Goal: Information Seeking & Learning: Learn about a topic

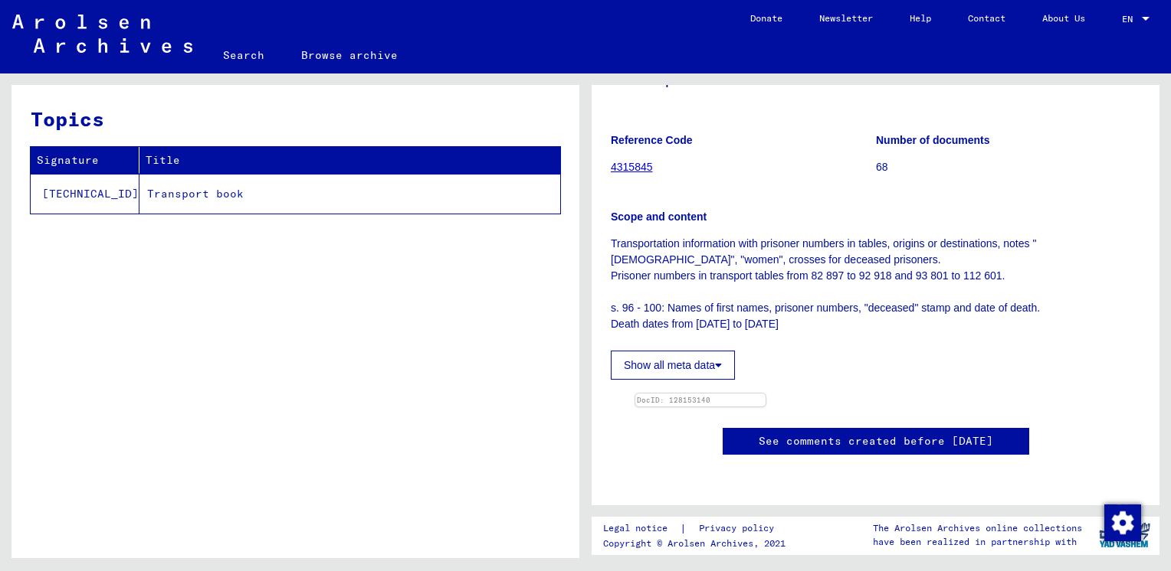
scroll to position [383, 0]
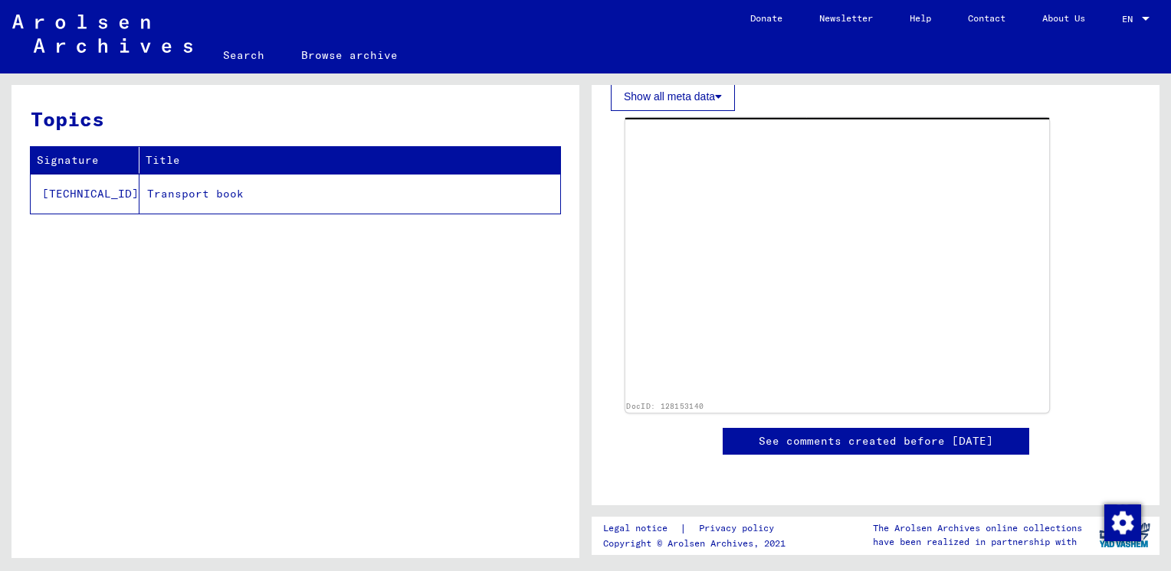
click at [817, 329] on img at bounding box center [837, 259] width 424 height 282
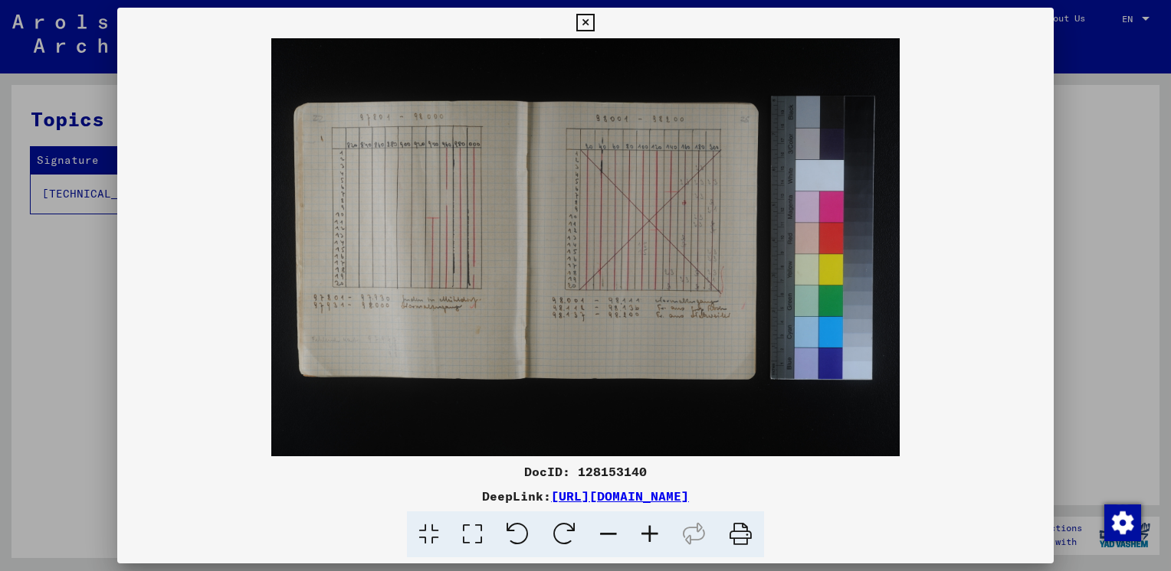
click at [640, 539] on icon at bounding box center [649, 535] width 41 height 47
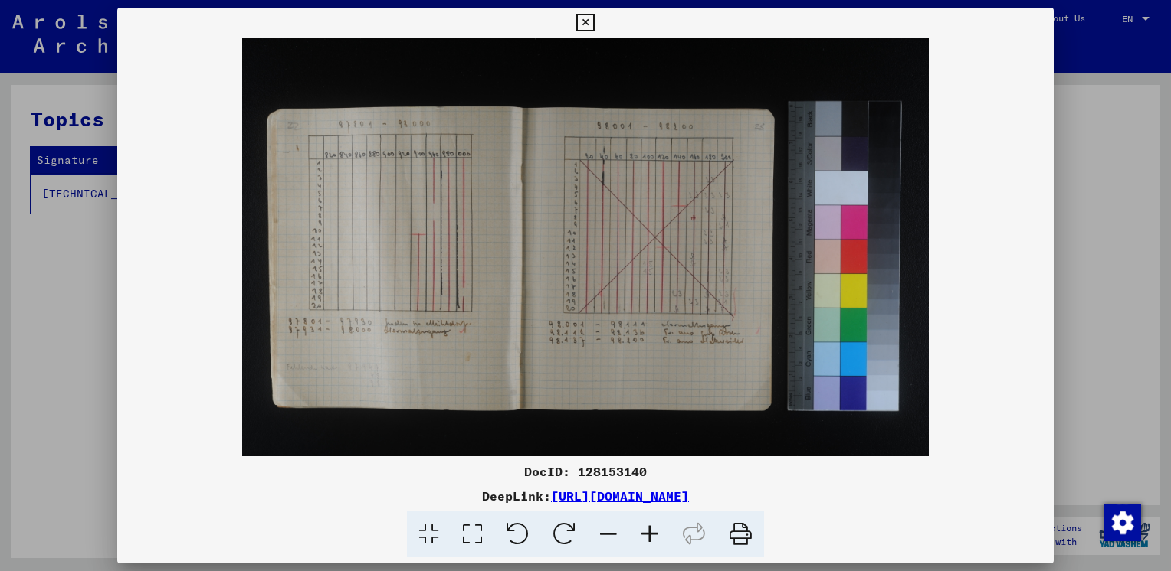
click at [640, 539] on icon at bounding box center [649, 535] width 41 height 47
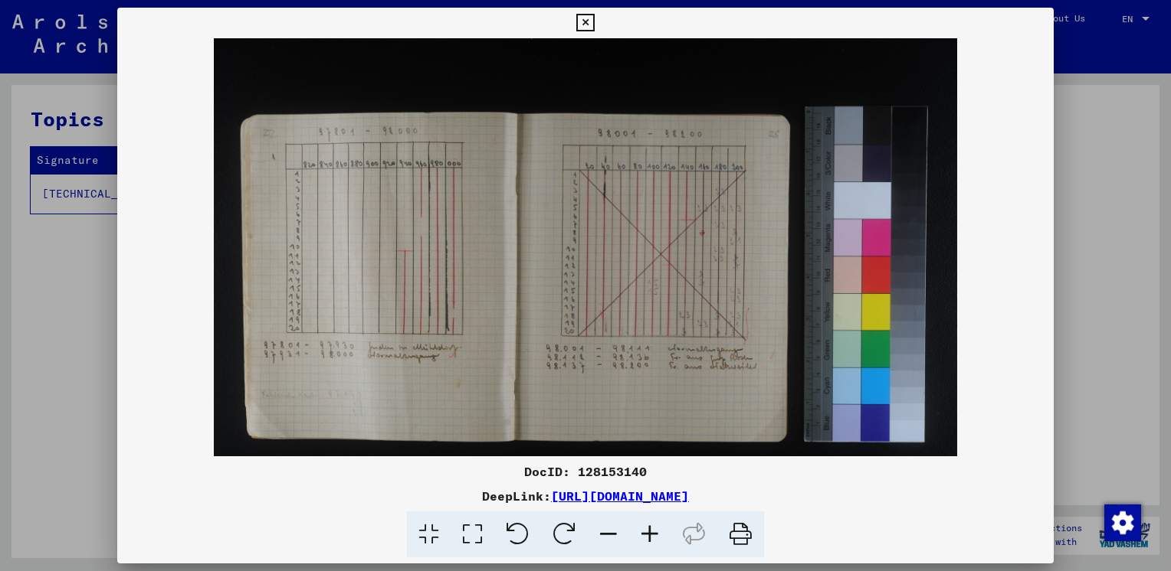
click at [640, 539] on icon at bounding box center [649, 535] width 41 height 47
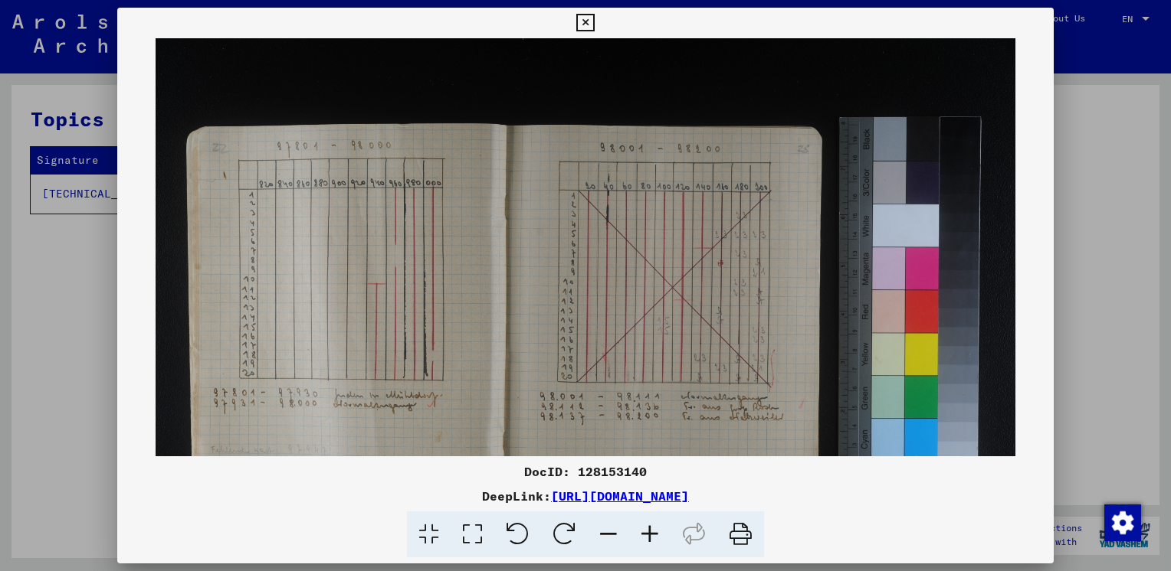
click at [640, 539] on icon at bounding box center [649, 535] width 41 height 47
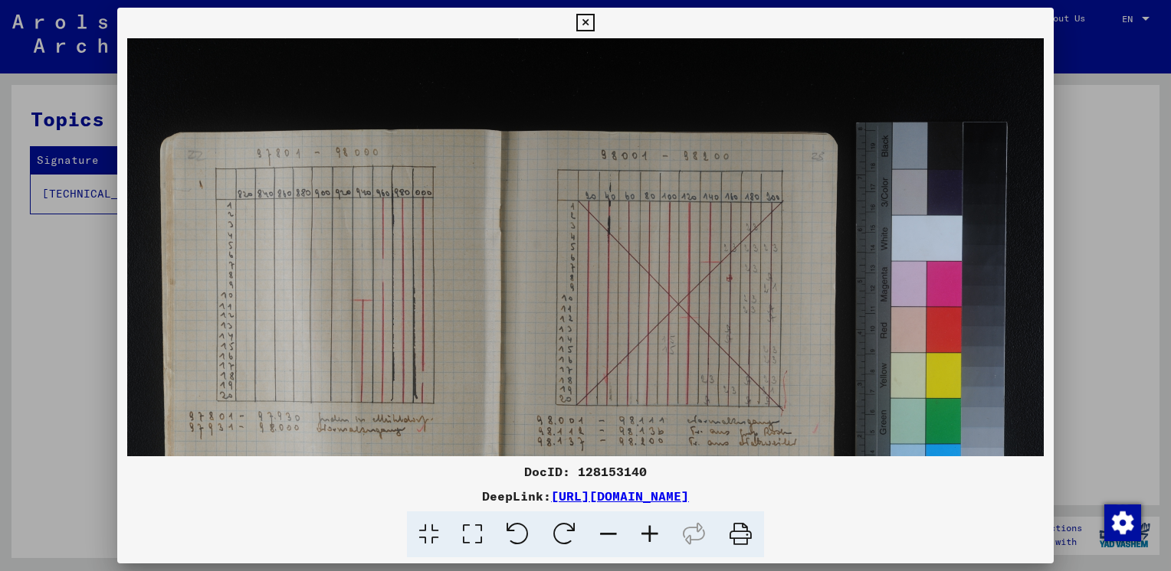
click at [640, 539] on icon at bounding box center [649, 535] width 41 height 47
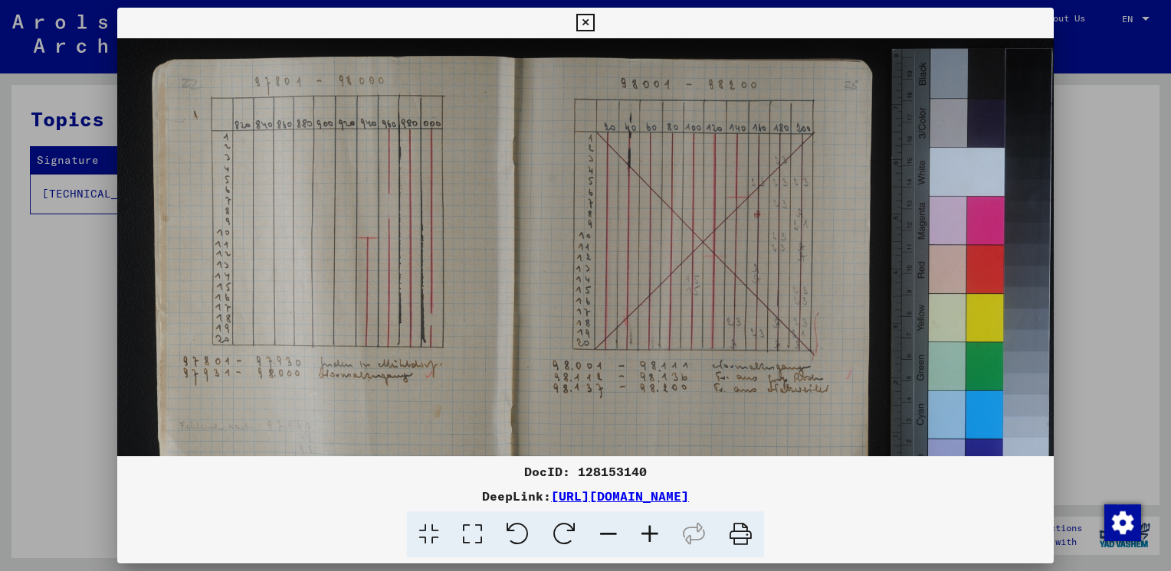
scroll to position [134, 0]
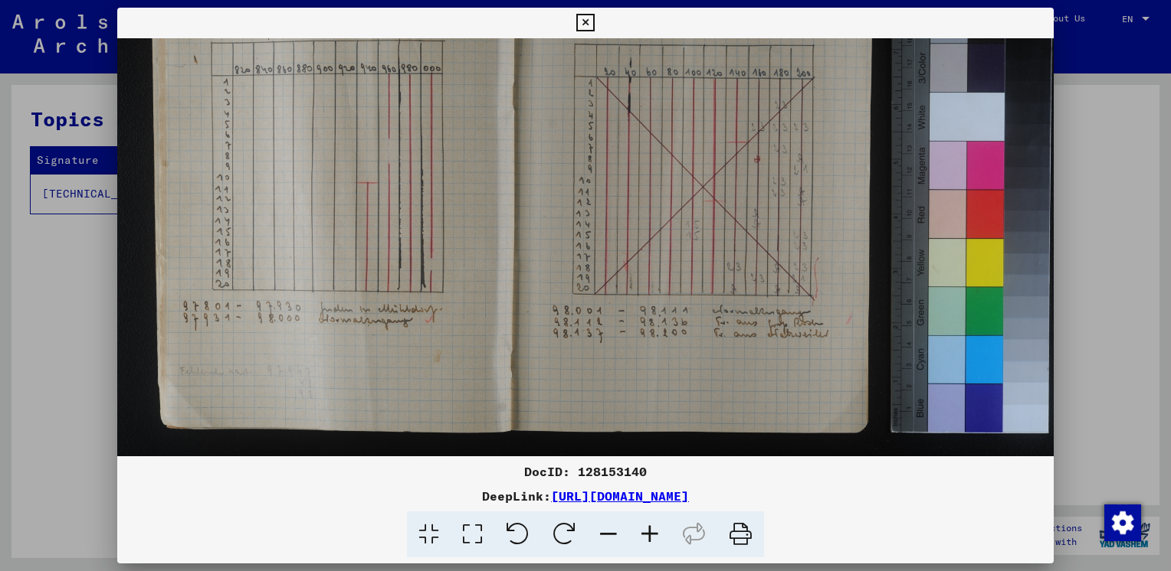
drag, startPoint x: 653, startPoint y: 380, endPoint x: 655, endPoint y: 260, distance: 120.3
click at [655, 260] on img at bounding box center [604, 228] width 974 height 648
click at [650, 539] on icon at bounding box center [649, 535] width 41 height 47
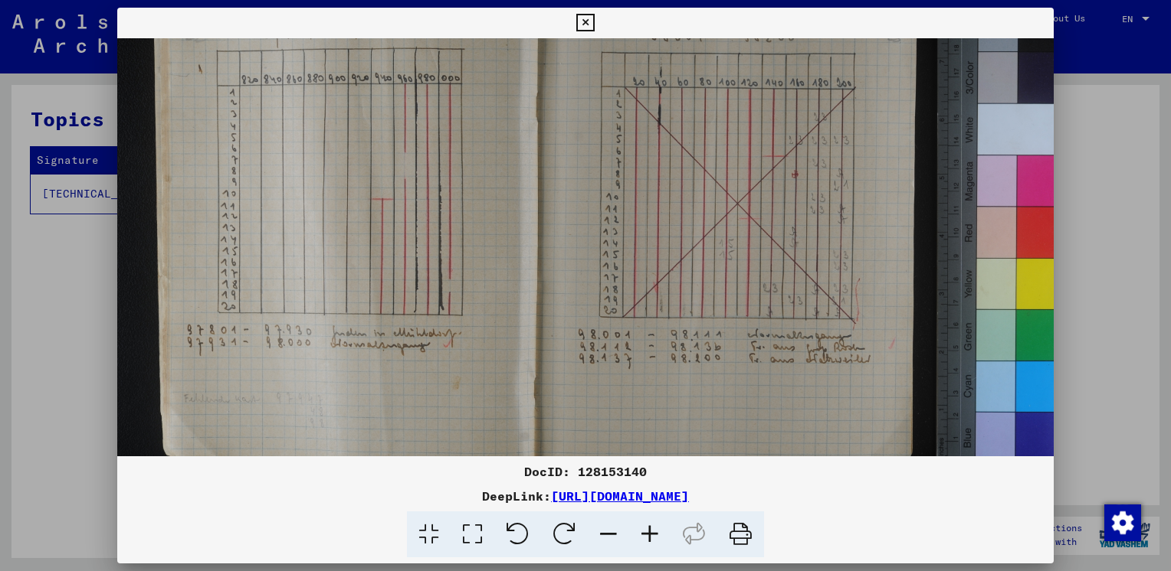
click at [650, 539] on icon at bounding box center [649, 535] width 41 height 47
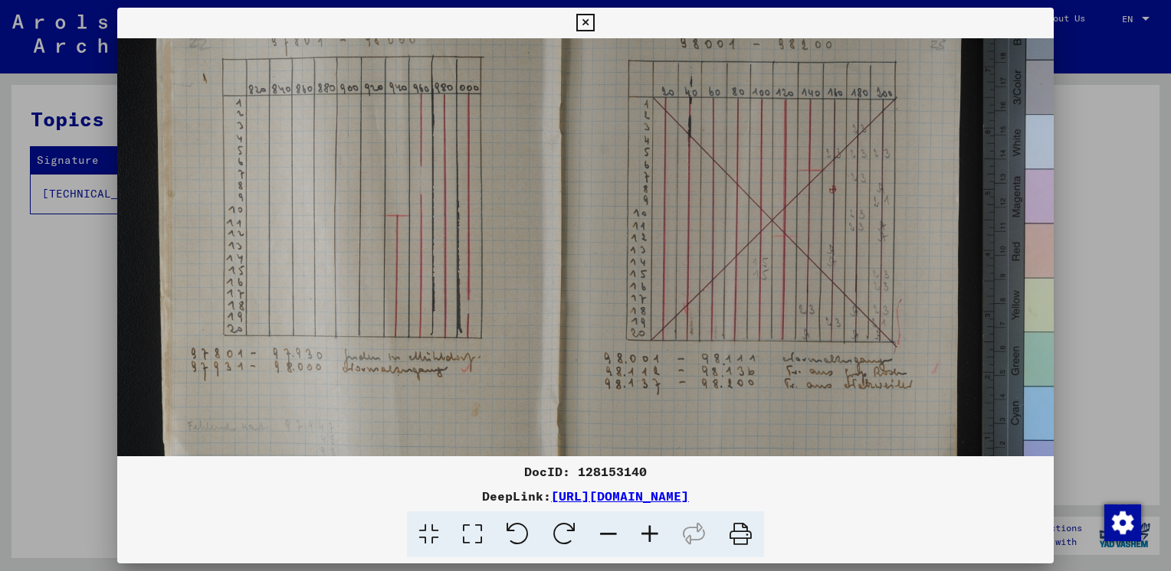
click at [650, 539] on icon at bounding box center [649, 535] width 41 height 47
